Goal: Task Accomplishment & Management: Manage account settings

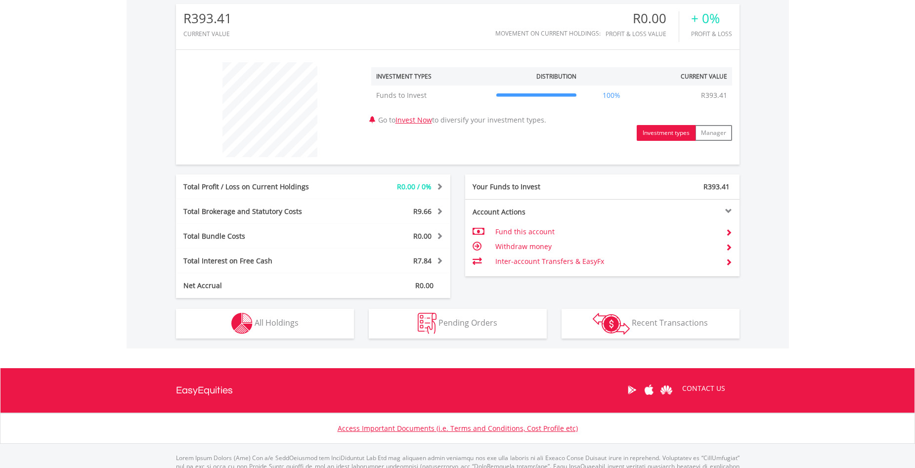
scroll to position [333, 0]
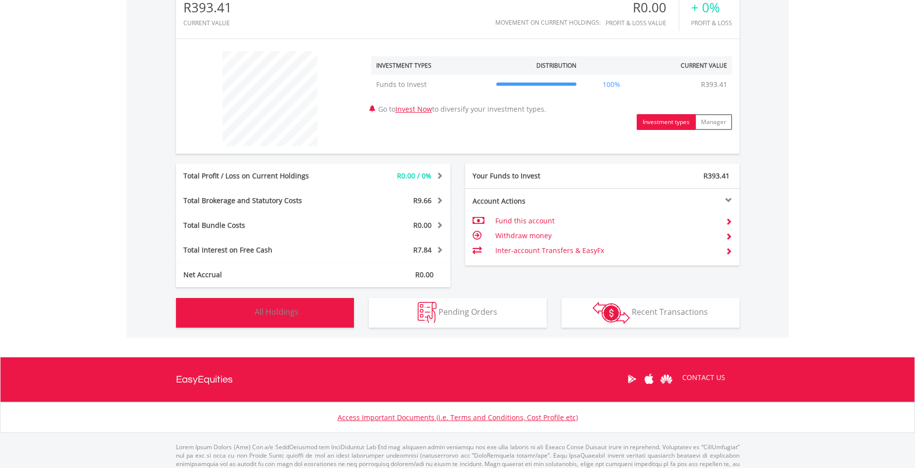
click at [282, 309] on span "All Holdings" at bounding box center [276, 311] width 44 height 11
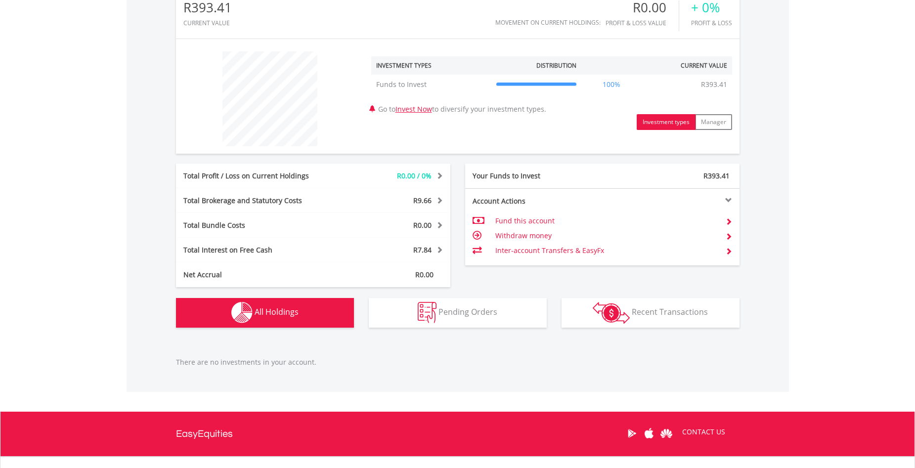
scroll to position [418, 0]
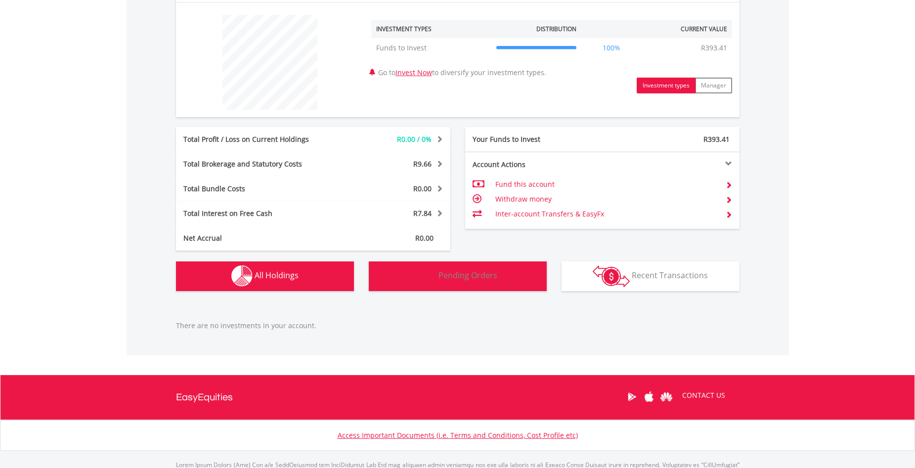
click at [414, 286] on button "Pending Orders Pending Orders" at bounding box center [458, 276] width 178 height 30
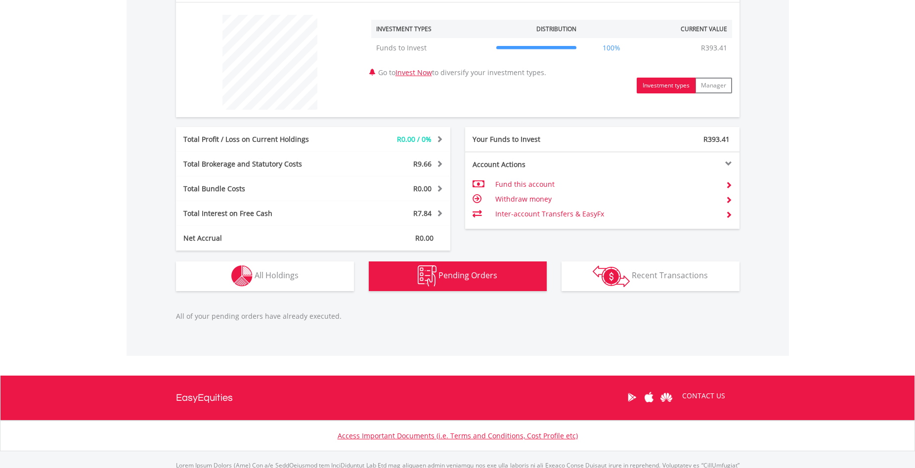
scroll to position [419, 0]
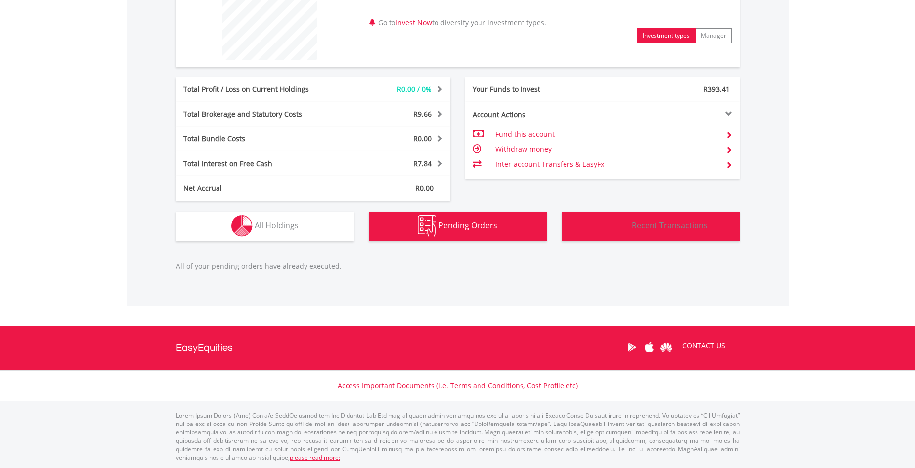
click at [613, 225] on img "button" at bounding box center [610, 226] width 37 height 22
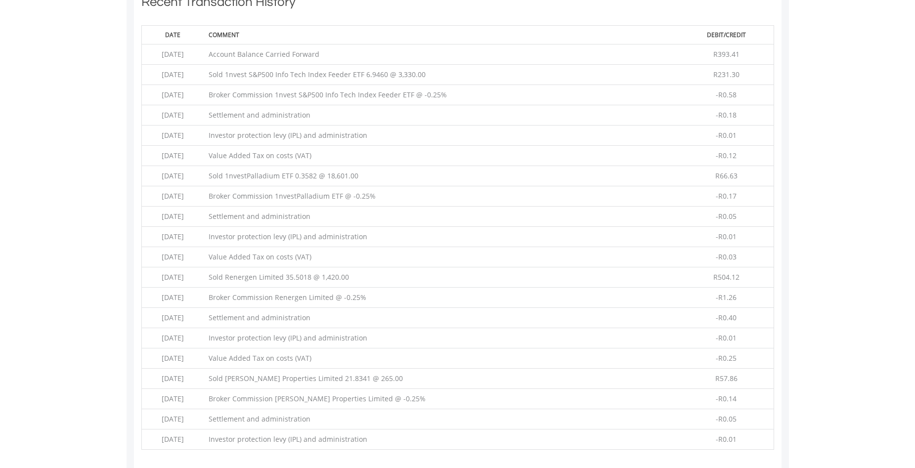
scroll to position [669, 0]
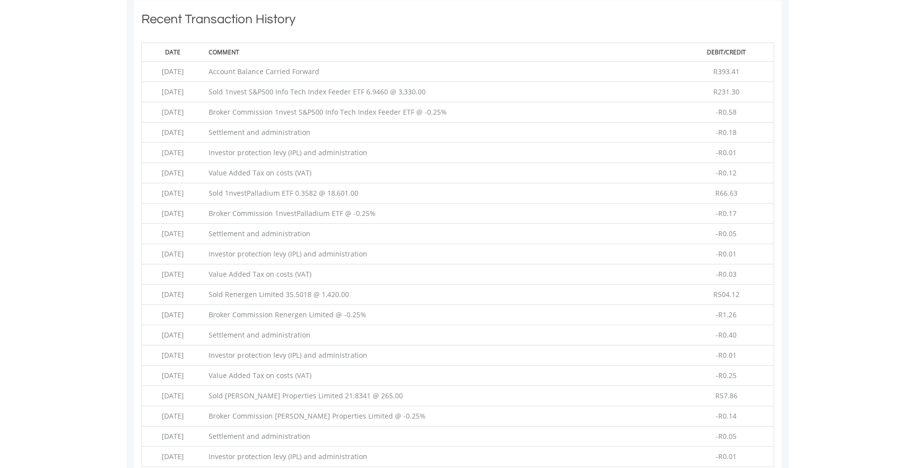
drag, startPoint x: 381, startPoint y: 293, endPoint x: 205, endPoint y: 301, distance: 176.0
click at [205, 301] on tr "2025-08-20 Sold Renergen Limited 35.5018 @ 1,420.00 R504.12" at bounding box center [457, 294] width 632 height 20
click at [64, 302] on body "My Investments Invest Now New Listings Sell My Recurring Investments Pending Or…" at bounding box center [457, 4] width 915 height 1347
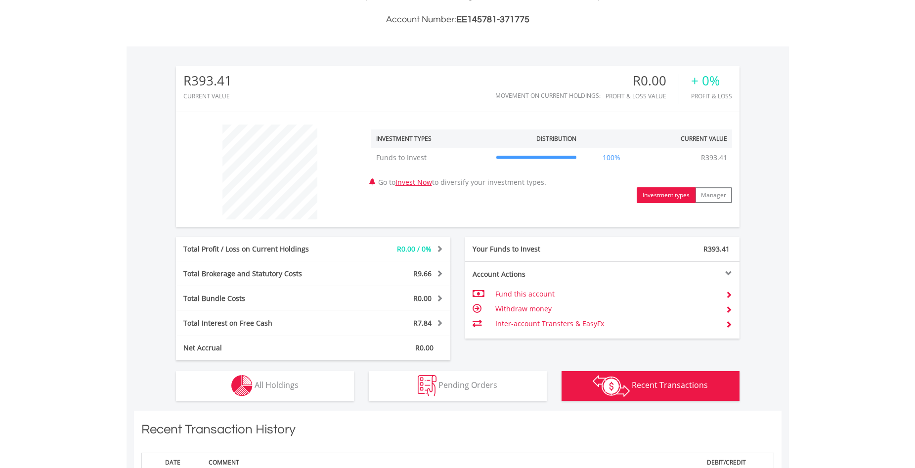
scroll to position [225, 0]
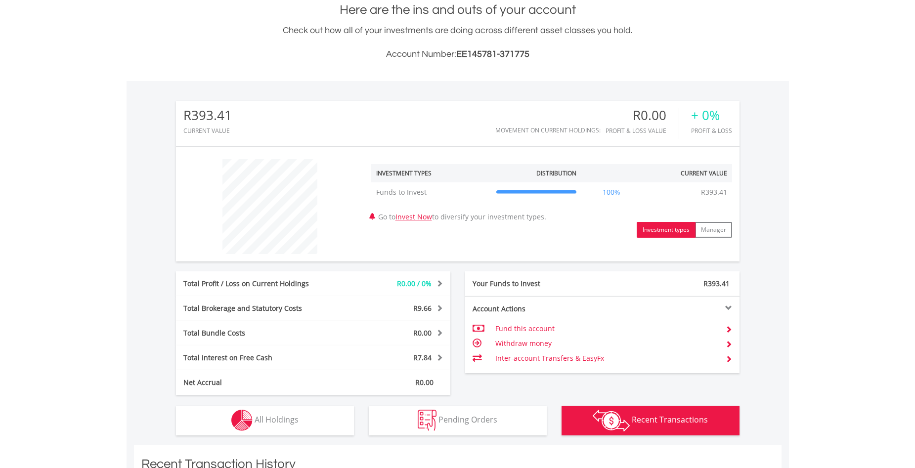
click at [525, 341] on td "Withdraw money" at bounding box center [606, 343] width 222 height 15
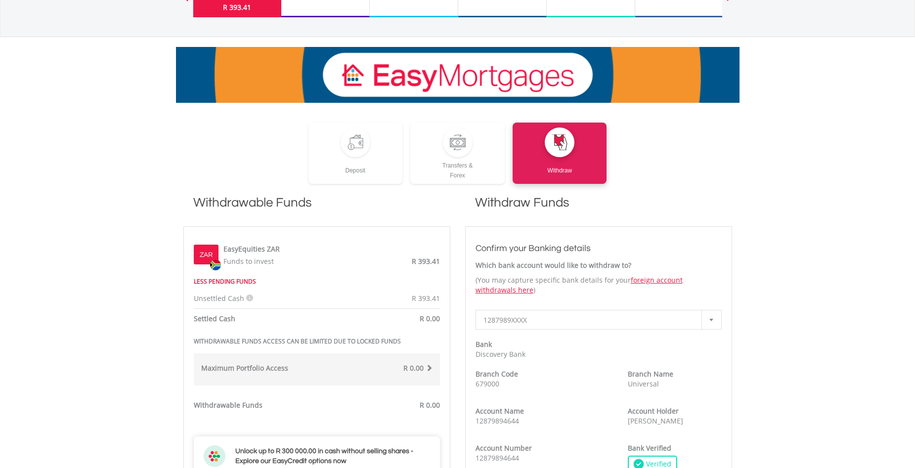
scroll to position [99, 0]
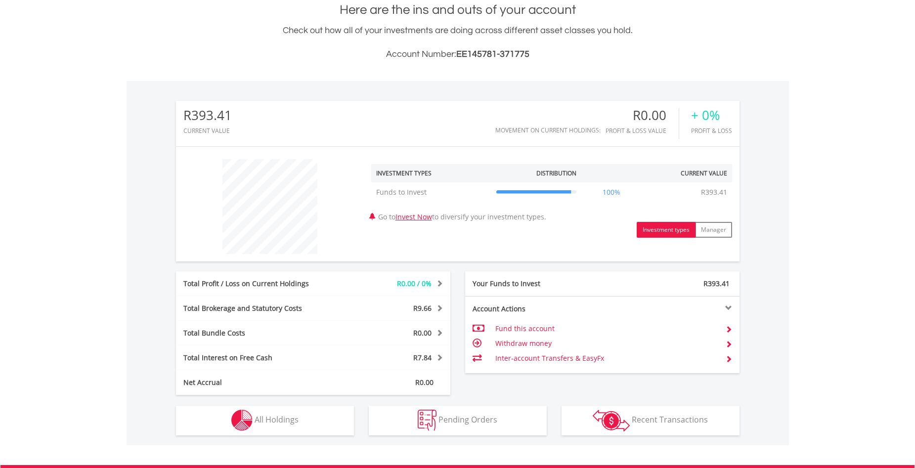
scroll to position [95, 188]
click at [517, 343] on td "Withdraw money" at bounding box center [606, 343] width 222 height 15
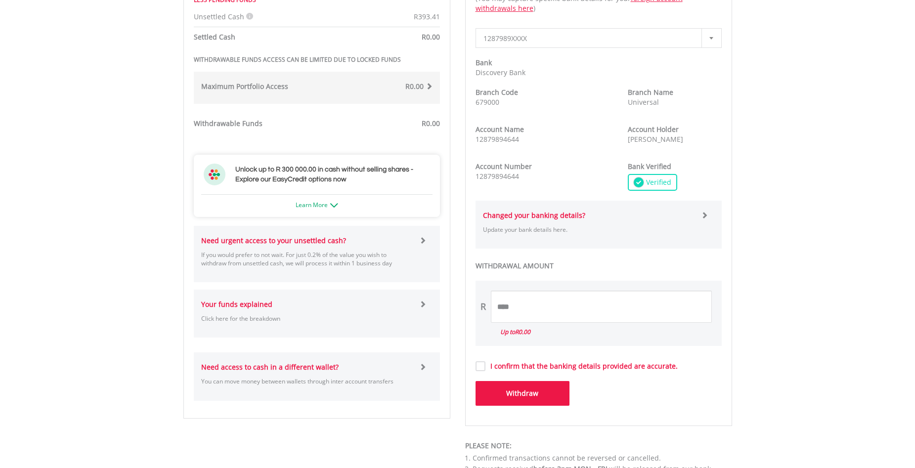
scroll to position [395, 0]
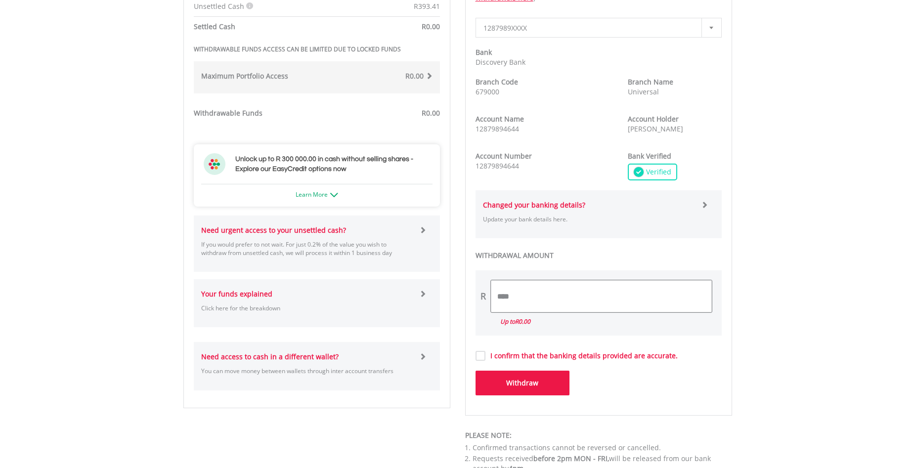
click at [561, 290] on input "****" at bounding box center [601, 296] width 221 height 32
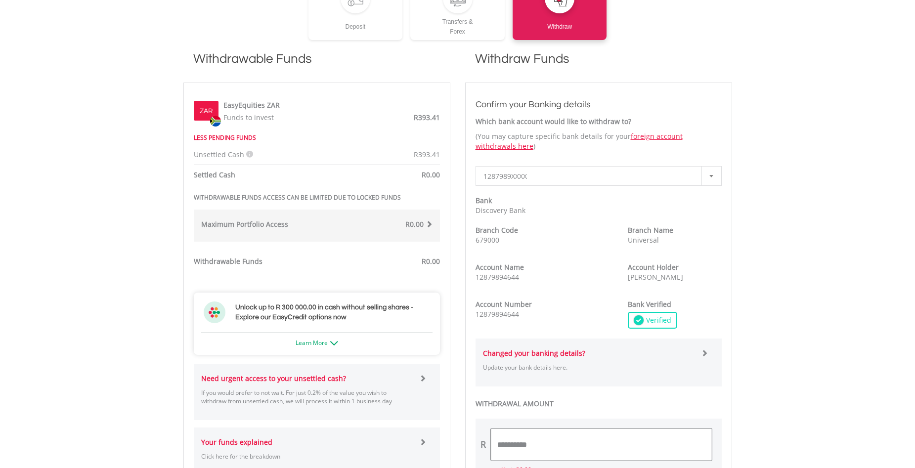
scroll to position [254, 0]
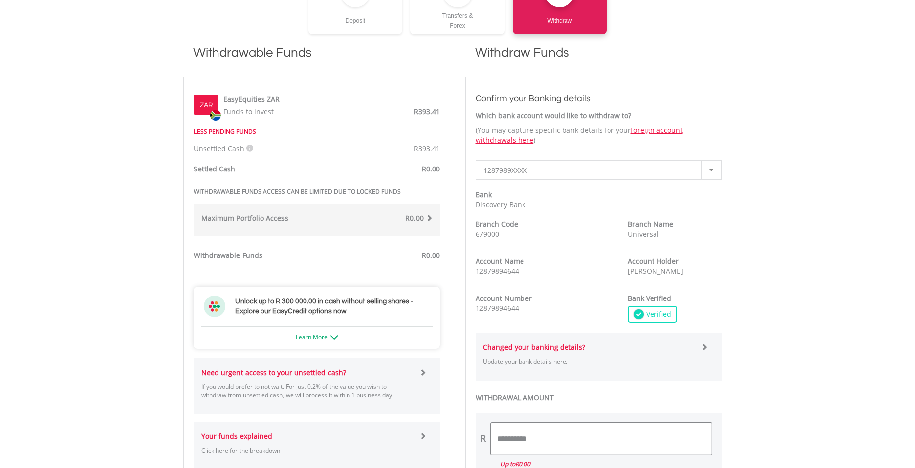
drag, startPoint x: 556, startPoint y: 454, endPoint x: 445, endPoint y: 458, distance: 111.3
type input "******"
click at [711, 410] on div "WITHDRAWAL AMOUNT R ****** Withdrawal amount must be between R0.00 and R0.00 Up…" at bounding box center [598, 413] width 246 height 154
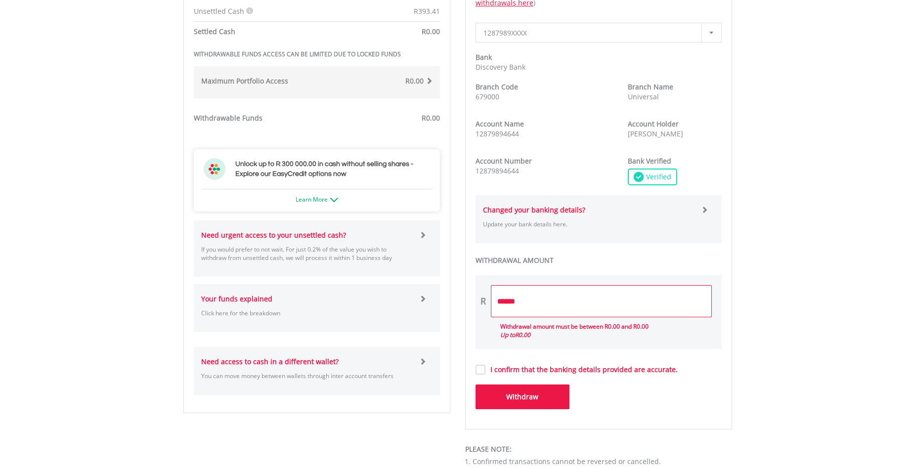
scroll to position [402, 0]
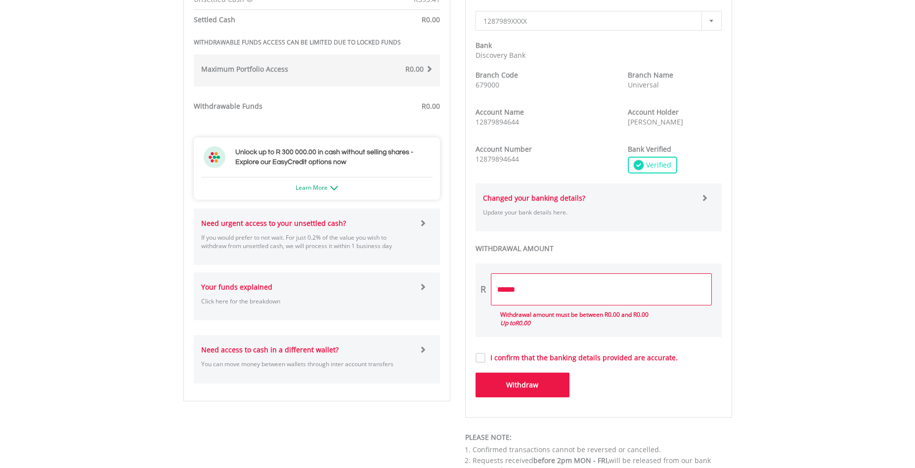
click at [636, 356] on label "I confirm that the banking details provided are accurate." at bounding box center [581, 358] width 192 height 10
click at [641, 358] on label "I confirm that the banking details provided are accurate." at bounding box center [581, 358] width 192 height 10
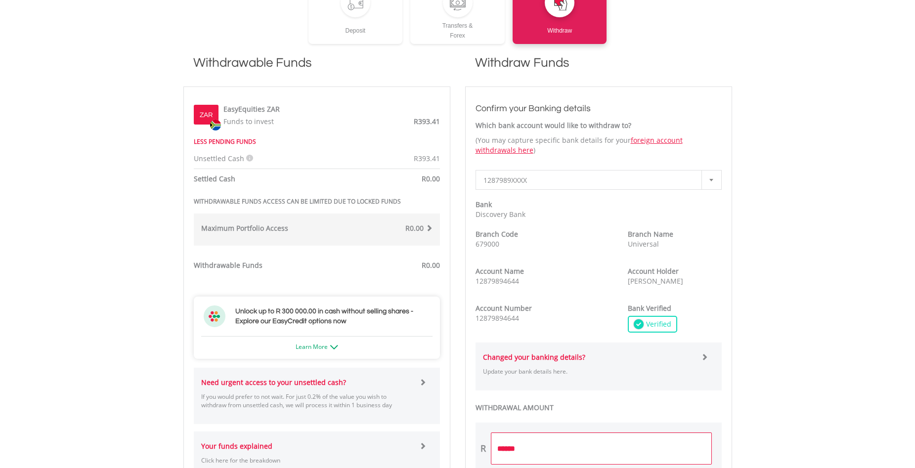
scroll to position [353, 0]
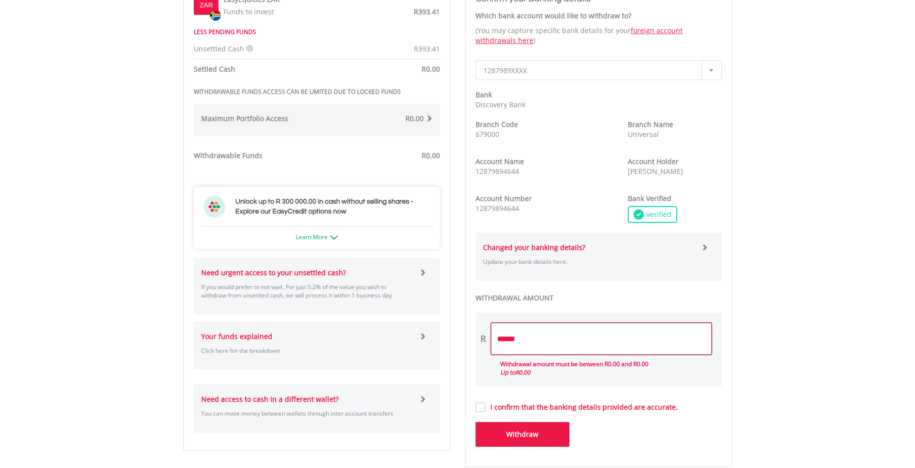
click at [527, 338] on input "******" at bounding box center [601, 339] width 221 height 32
drag, startPoint x: 527, startPoint y: 337, endPoint x: 470, endPoint y: 352, distance: 58.6
click at [470, 352] on div "**********" at bounding box center [598, 222] width 267 height 490
click at [152, 321] on body "My Investments Invest Now New Listings Sell My Recurring Investments Pending Or…" at bounding box center [457, 184] width 915 height 1074
drag, startPoint x: 571, startPoint y: 353, endPoint x: 464, endPoint y: 359, distance: 106.4
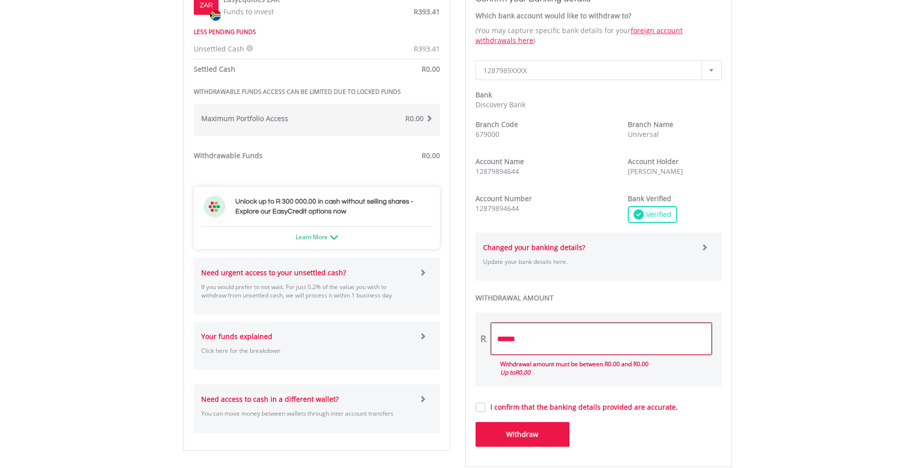
click at [465, 360] on div "**********" at bounding box center [598, 222] width 267 height 490
click at [132, 208] on body "My Investments Invest Now New Listings Sell My Recurring Investments Pending Or…" at bounding box center [457, 184] width 915 height 1074
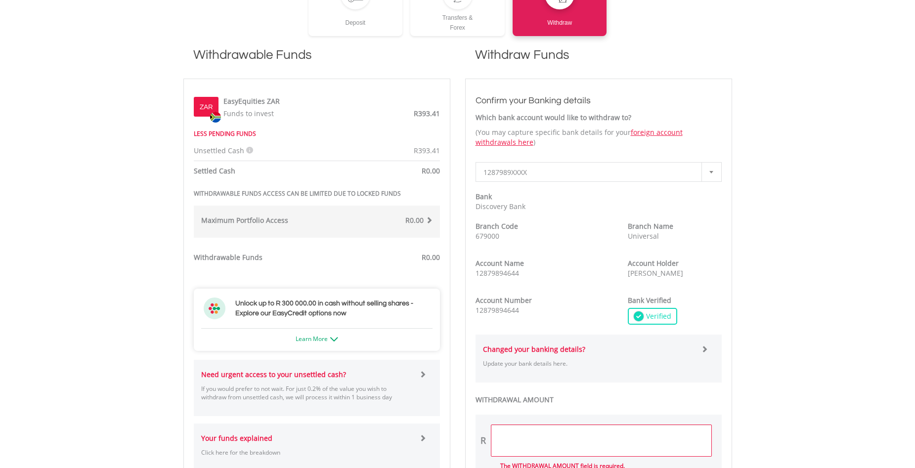
scroll to position [205, 0]
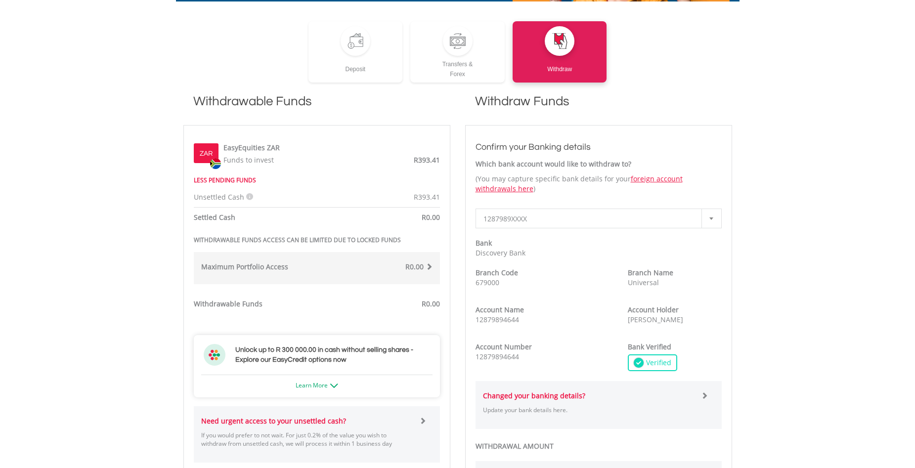
click at [247, 197] on icon at bounding box center [249, 196] width 7 height 7
click at [359, 177] on div "LESS PENDING FUNDS" at bounding box center [309, 180] width 246 height 10
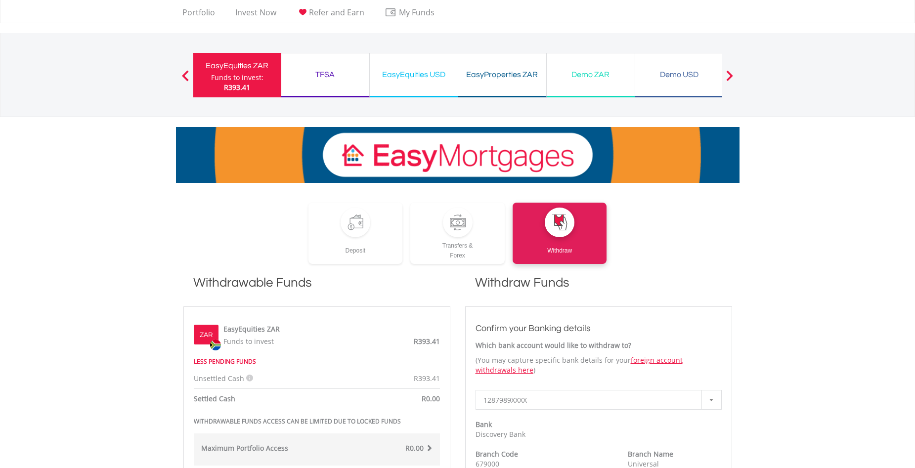
scroll to position [0, 0]
